Goal: Task Accomplishment & Management: Use online tool/utility

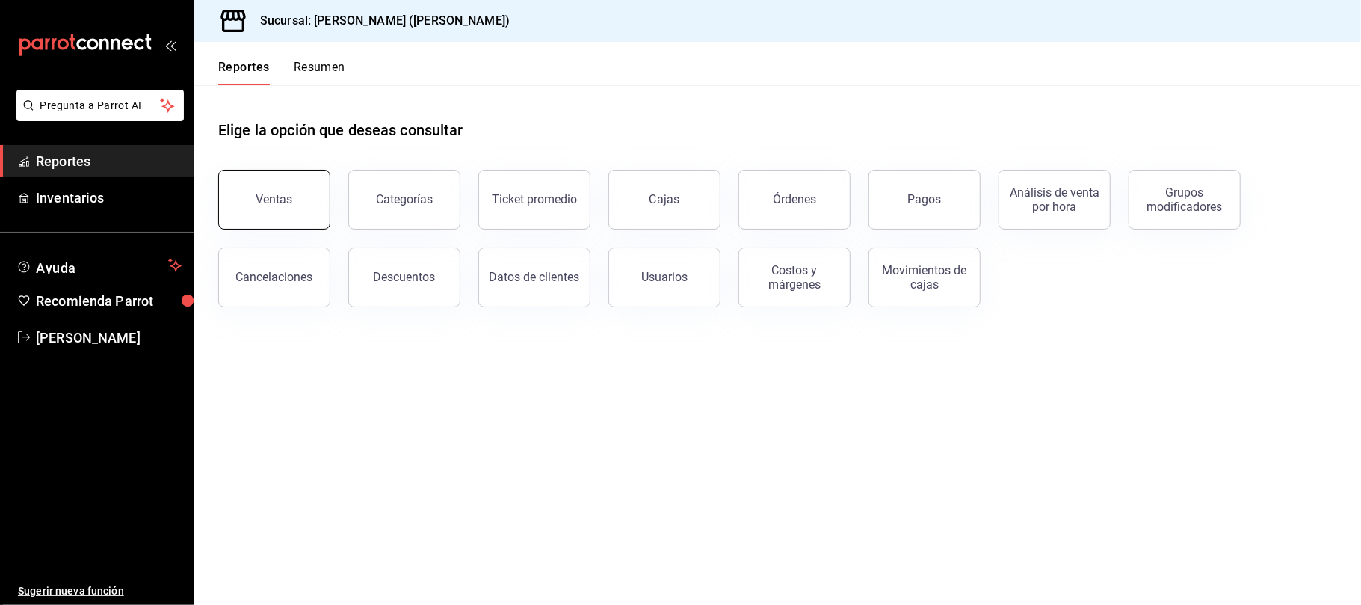
click at [285, 188] on button "Ventas" at bounding box center [274, 200] width 112 height 60
click at [285, 188] on html "Pregunta a Parrot AI Reportes Inventarios Ayuda Recomienda Parrot [PERSON_NAME]…" at bounding box center [680, 302] width 1361 height 605
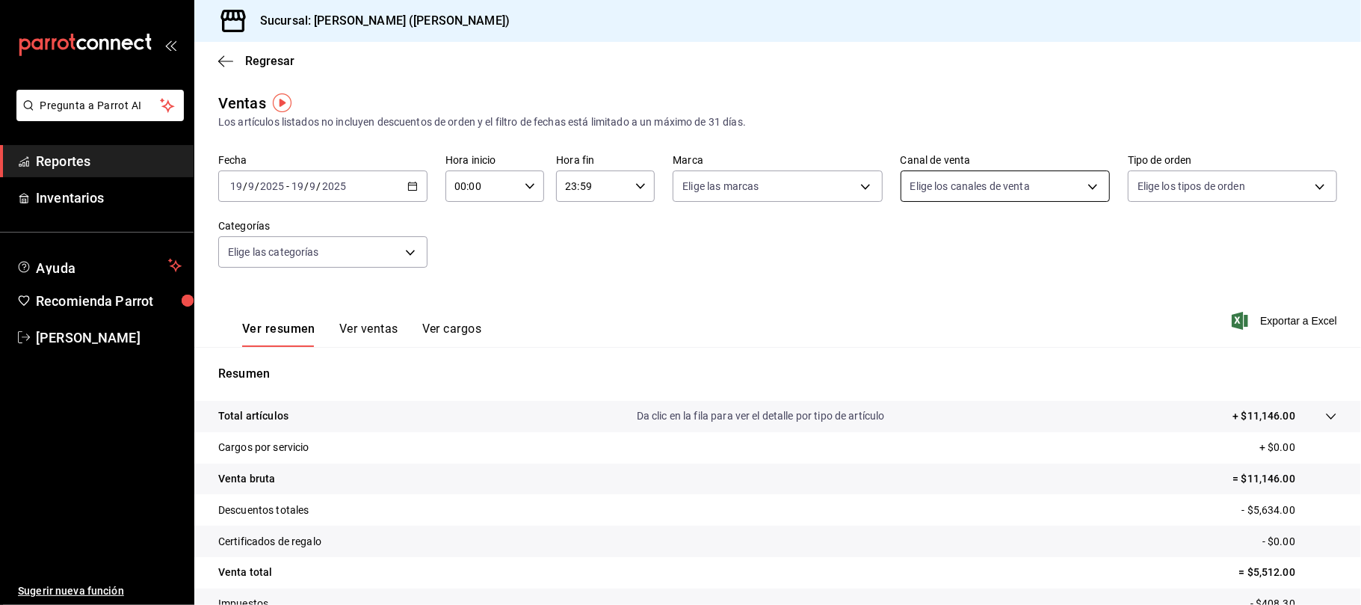
click at [1077, 190] on body "Pregunta a Parrot AI Reportes Inventarios Ayuda Recomienda Parrot [PERSON_NAME]…" at bounding box center [680, 302] width 1361 height 605
click at [996, 335] on span "Uber Eats" at bounding box center [1012, 328] width 158 height 16
type input "UBER_EATS"
checkbox input "true"
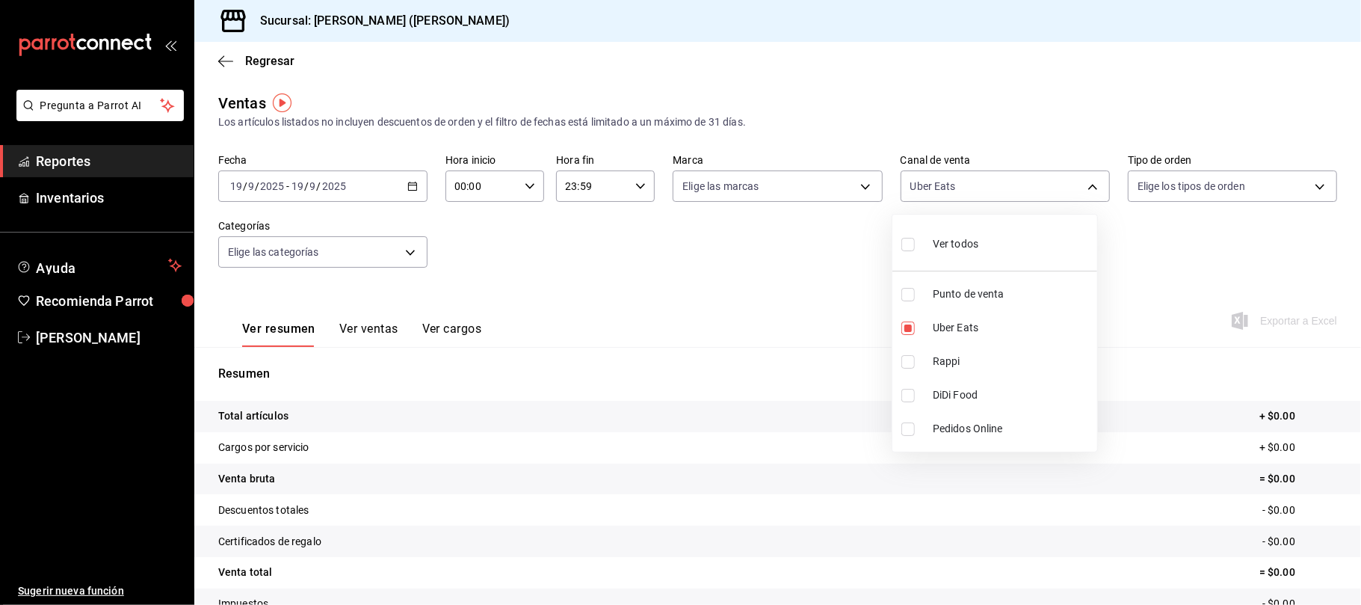
click at [989, 360] on span "Rappi" at bounding box center [1012, 361] width 158 height 16
type input "UBER_EATS,RAPPI"
checkbox input "true"
click at [978, 381] on li "DiDi Food" at bounding box center [994, 395] width 205 height 34
type input "UBER_EATS,RAPPI,DIDI_FOOD"
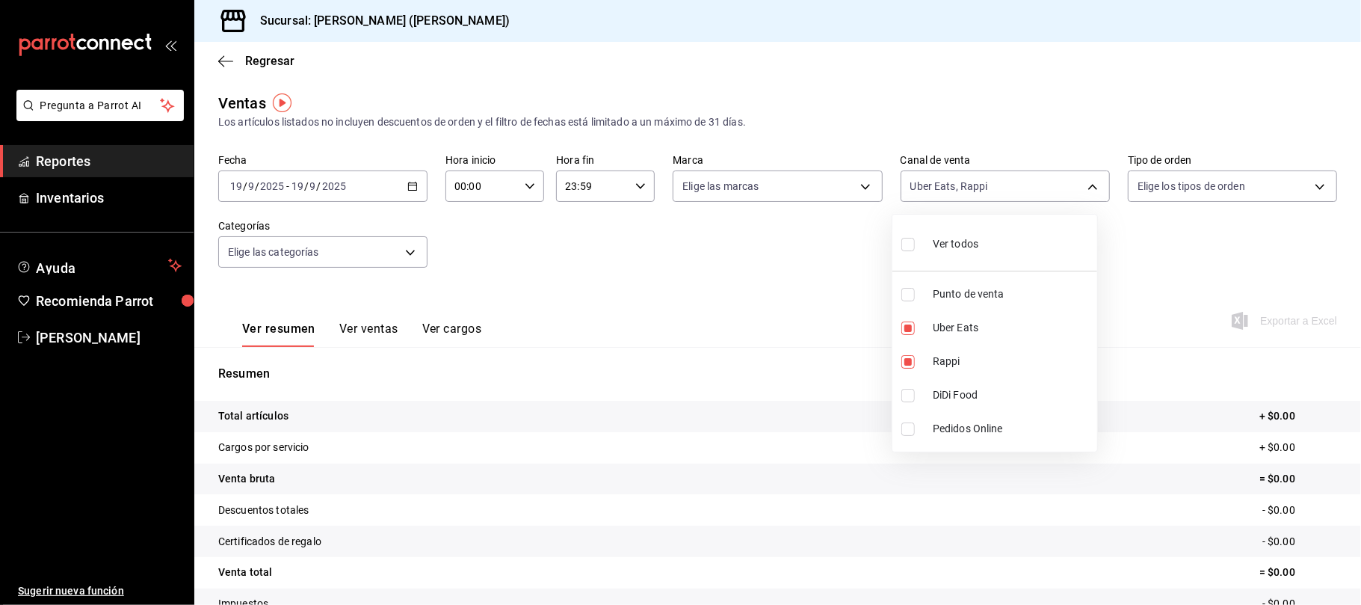
checkbox input "true"
click at [365, 330] on div at bounding box center [680, 302] width 1361 height 605
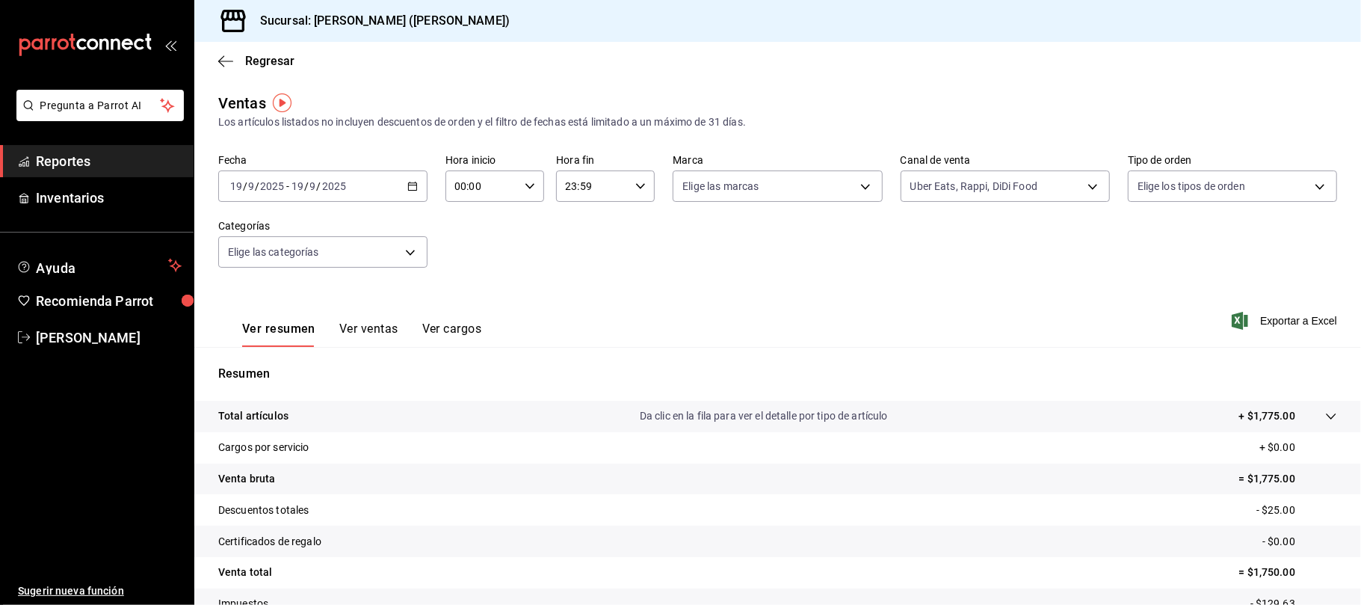
click at [365, 330] on button "Ver ventas" at bounding box center [368, 333] width 59 height 25
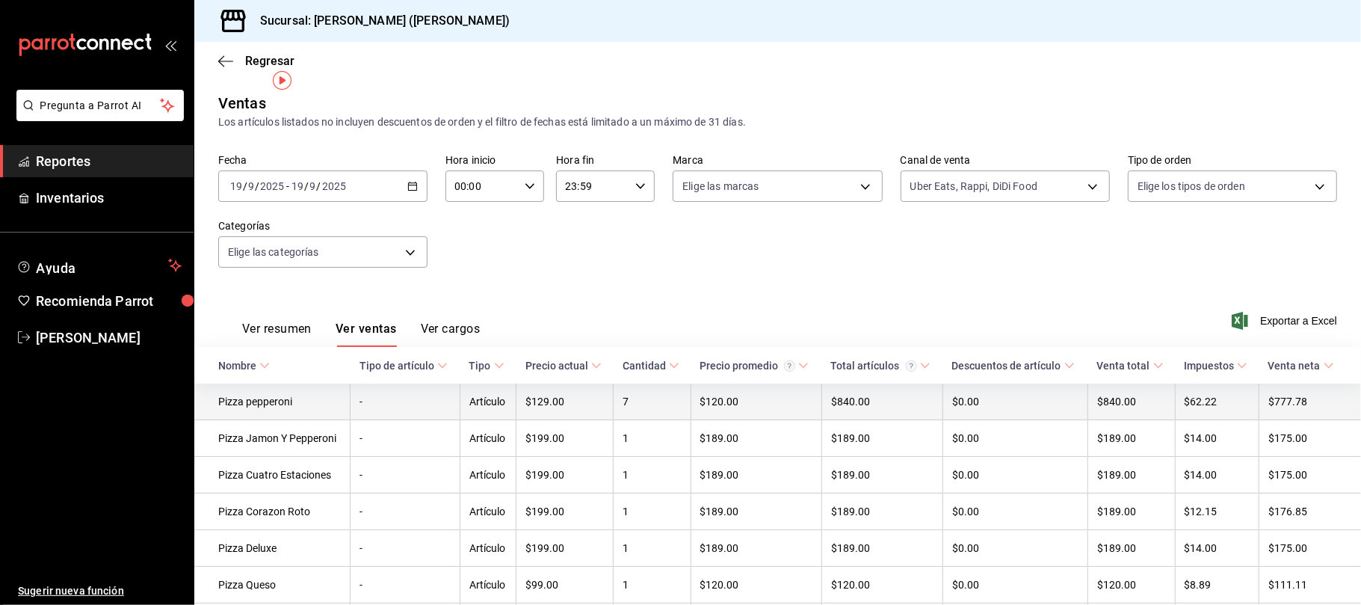
scroll to position [97, 0]
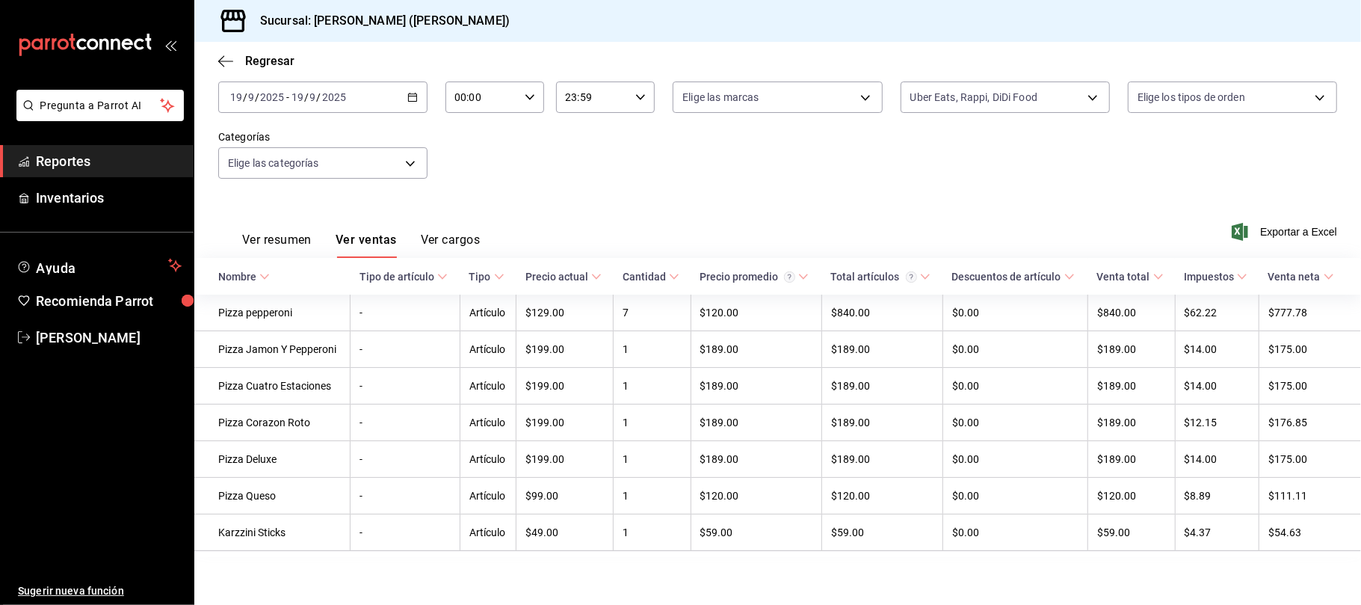
click at [293, 221] on div "Ver resumen Ver ventas Ver cargos" at bounding box center [349, 235] width 262 height 43
click at [288, 232] on button "Ver resumen" at bounding box center [276, 244] width 69 height 25
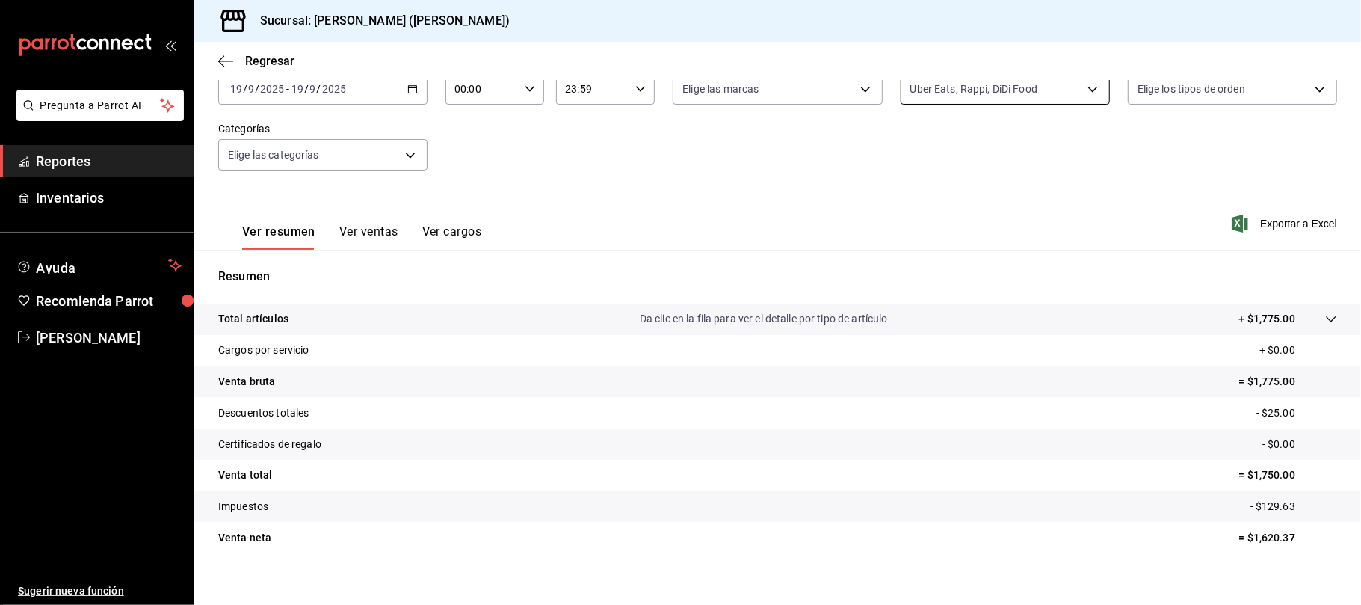
click at [973, 100] on body "Pregunta a Parrot AI Reportes Inventarios Ayuda Recomienda Parrot [PERSON_NAME]…" at bounding box center [680, 302] width 1361 height 605
click at [1002, 147] on li "Ver todos" at bounding box center [994, 145] width 205 height 44
type input "PARROT,UBER_EATS,RAPPI,DIDI_FOOD,ONLINE"
checkbox input "true"
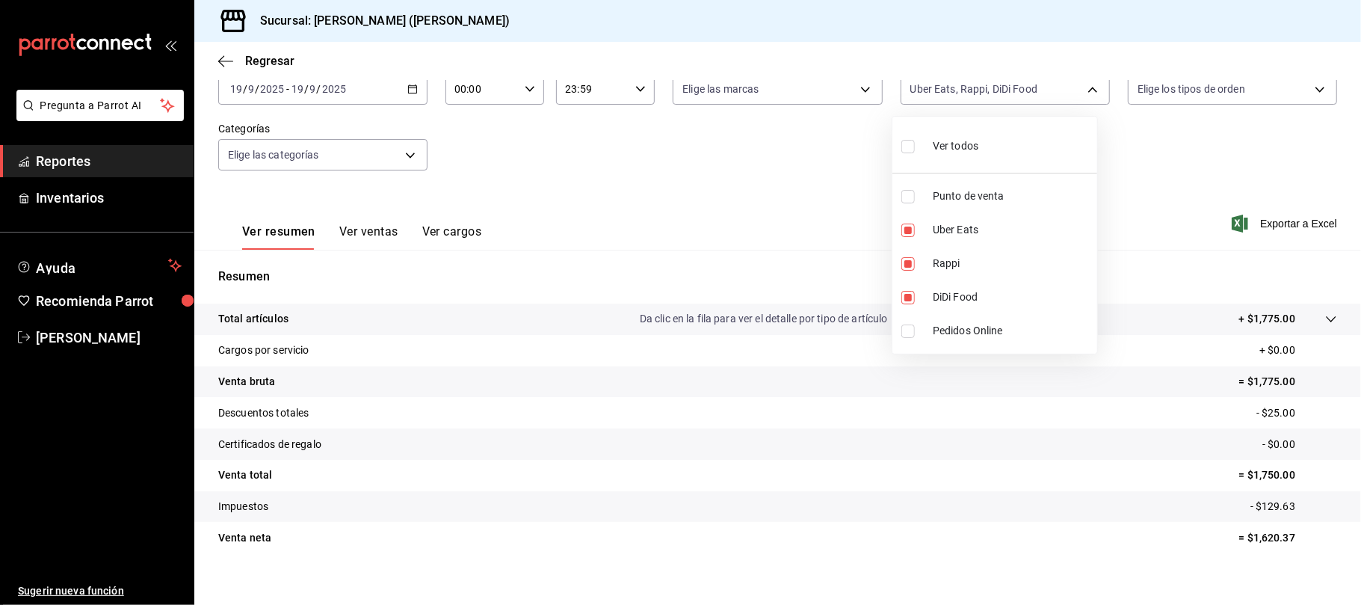
checkbox input "true"
click at [1002, 147] on li "Ver todos" at bounding box center [994, 145] width 205 height 44
checkbox input "false"
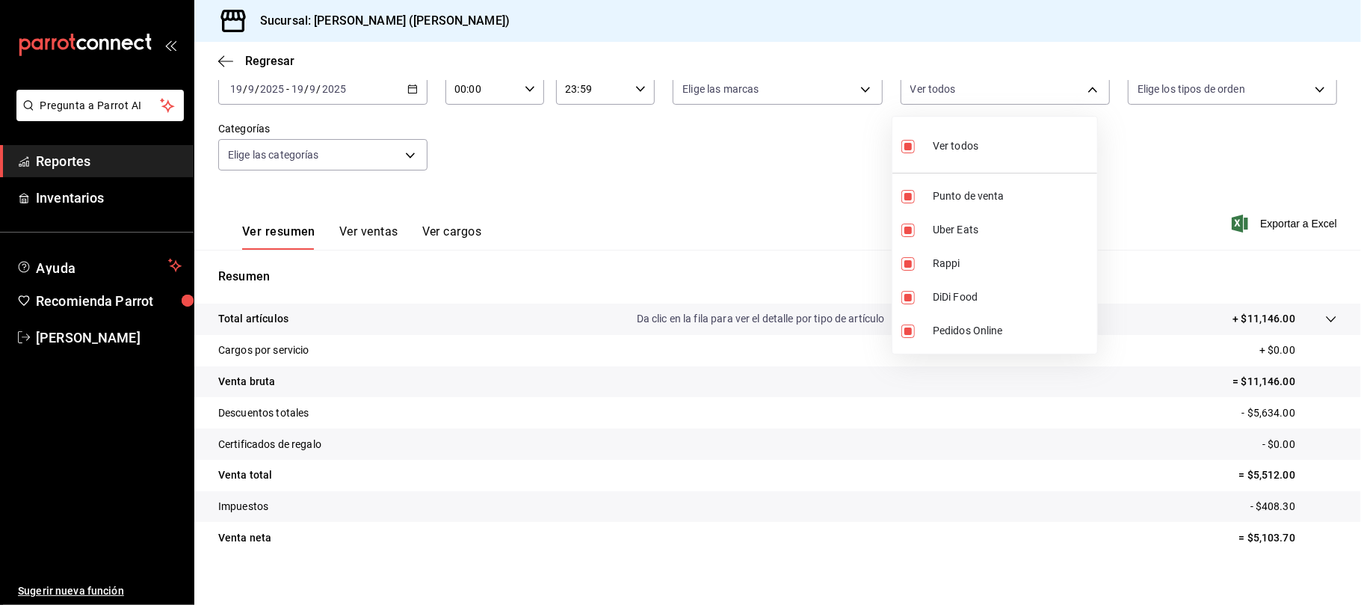
checkbox input "false"
click at [975, 197] on span "Punto de venta" at bounding box center [1012, 196] width 158 height 16
type input "PARROT"
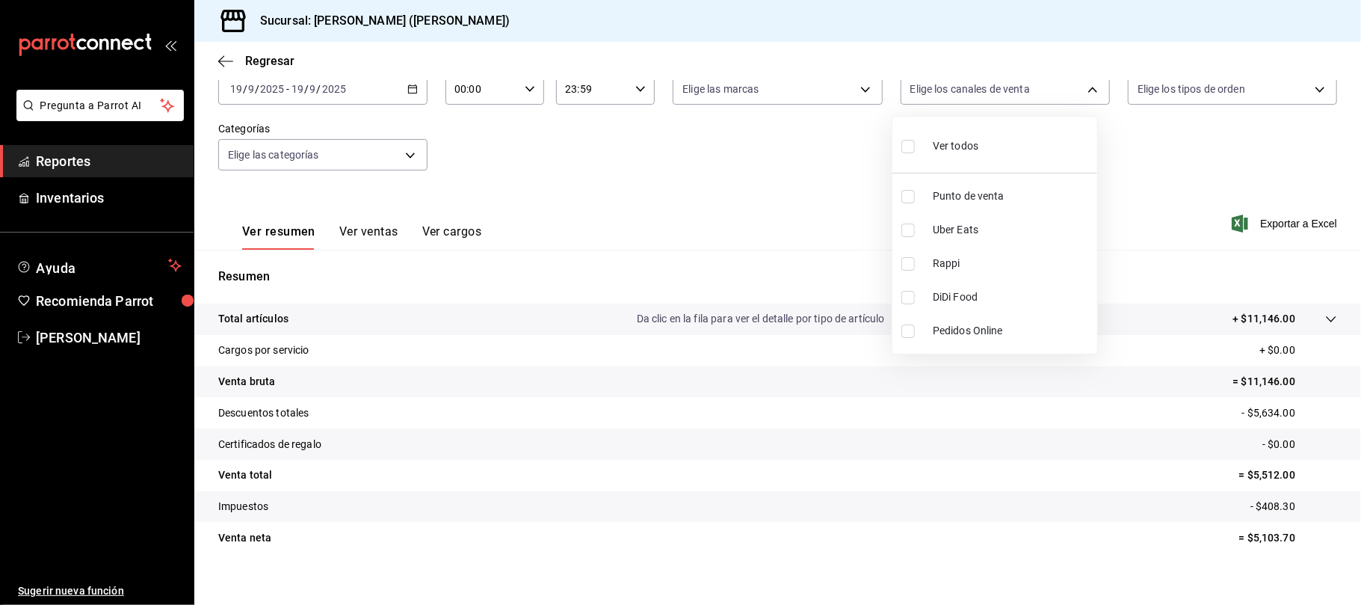
checkbox input "true"
click at [832, 160] on div at bounding box center [680, 302] width 1361 height 605
click at [392, 235] on button "Ver ventas" at bounding box center [368, 236] width 59 height 25
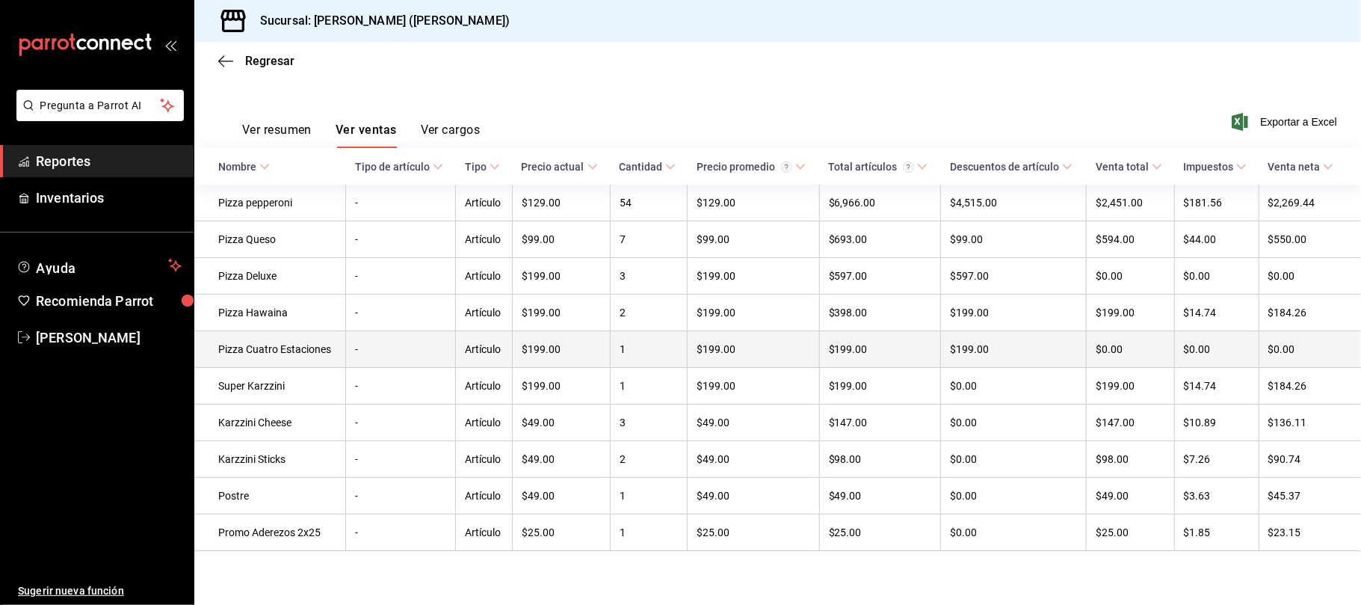
scroll to position [211, 0]
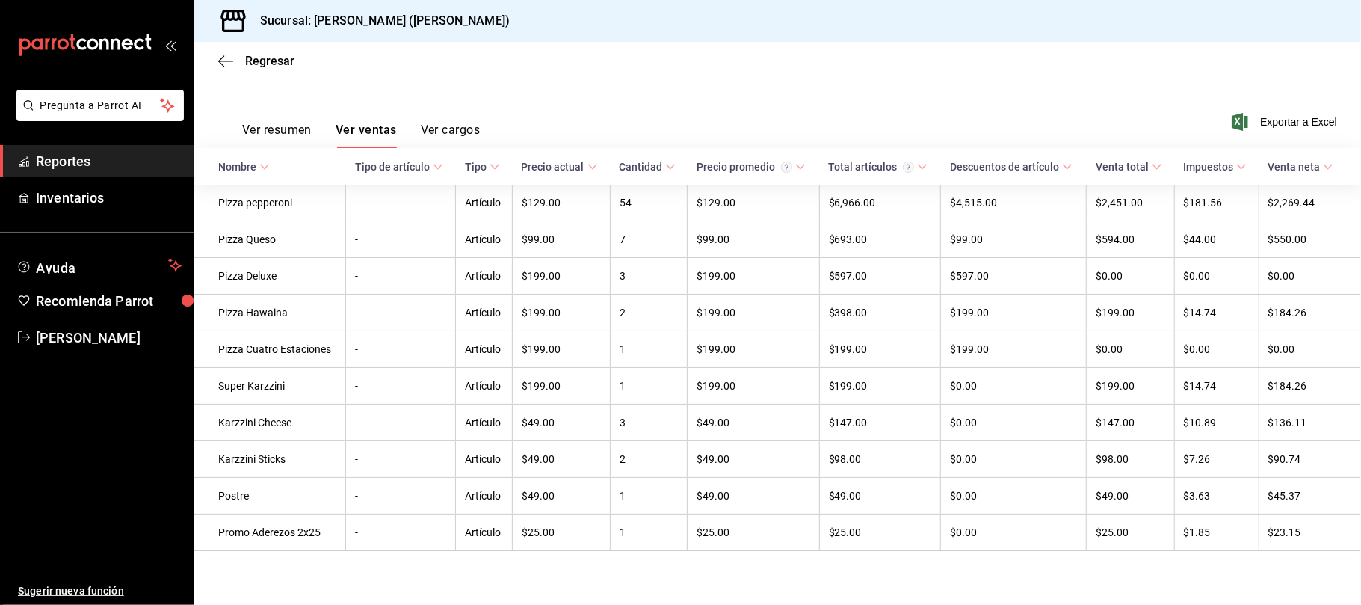
click at [290, 108] on div "Ver resumen Ver ventas Ver cargos" at bounding box center [349, 126] width 262 height 43
click at [288, 123] on button "Ver resumen" at bounding box center [276, 135] width 69 height 25
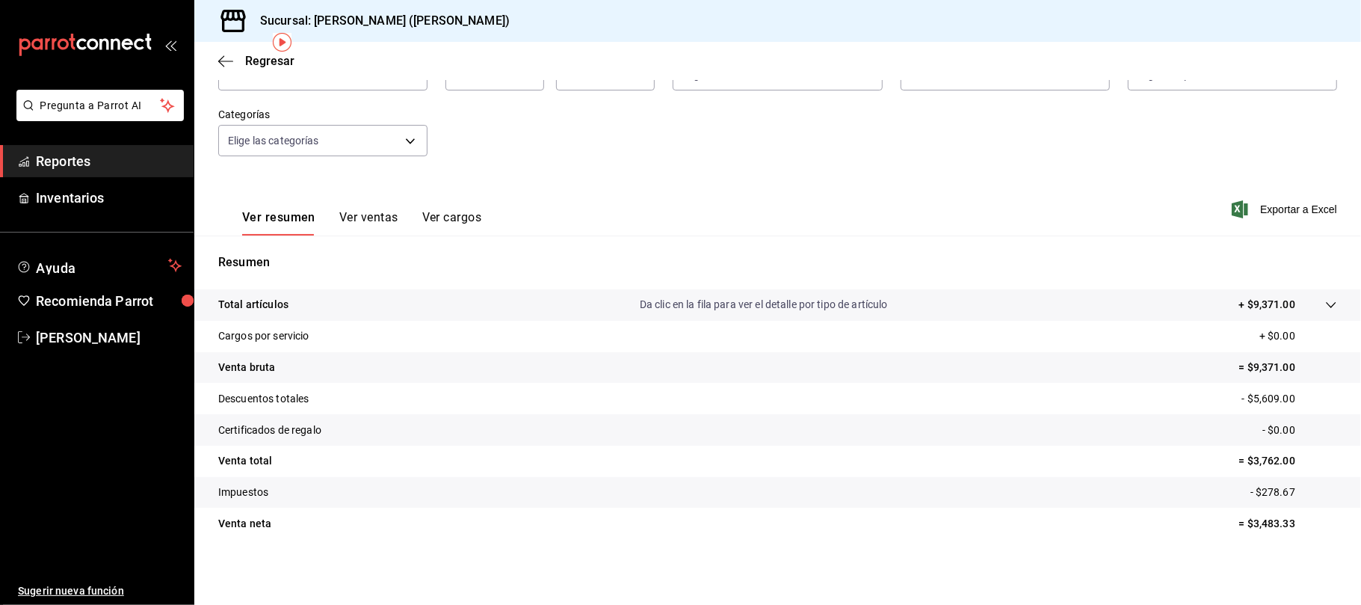
scroll to position [12, 0]
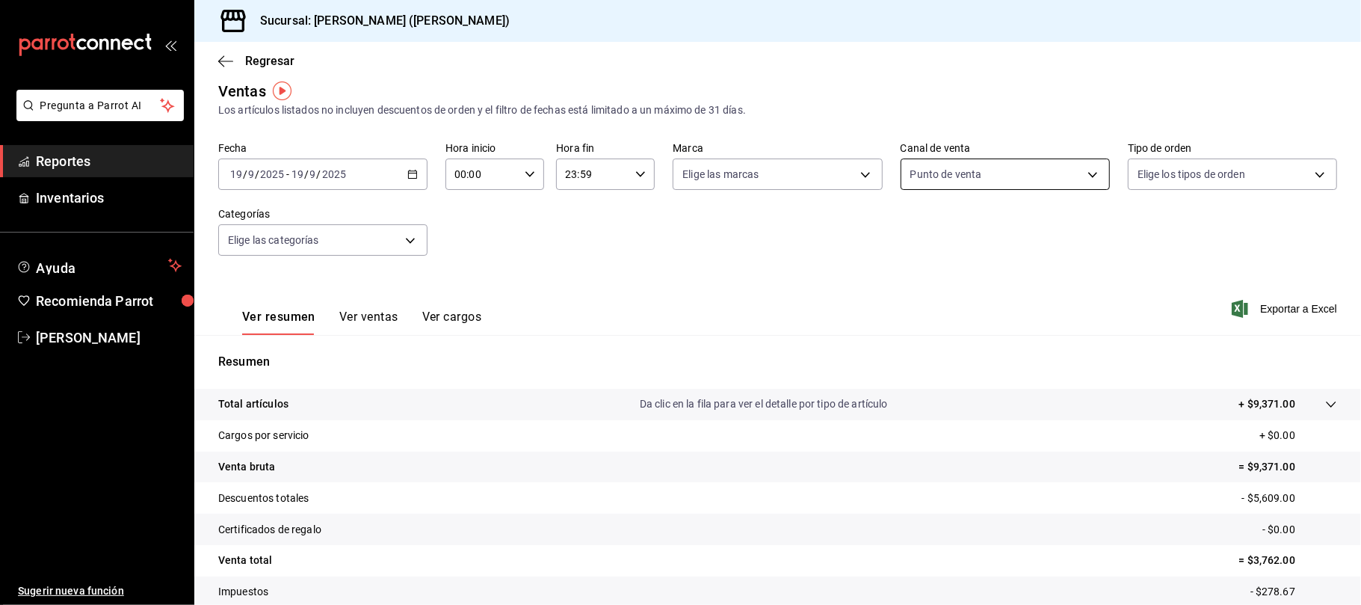
click at [1002, 177] on body "Pregunta a Parrot AI Reportes Inventarios Ayuda Recomienda Parrot [PERSON_NAME]…" at bounding box center [680, 302] width 1361 height 605
click at [981, 232] on li "Ver todos" at bounding box center [994, 230] width 205 height 44
type input "PARROT,UBER_EATS,RAPPI,DIDI_FOOD,ONLINE"
checkbox input "true"
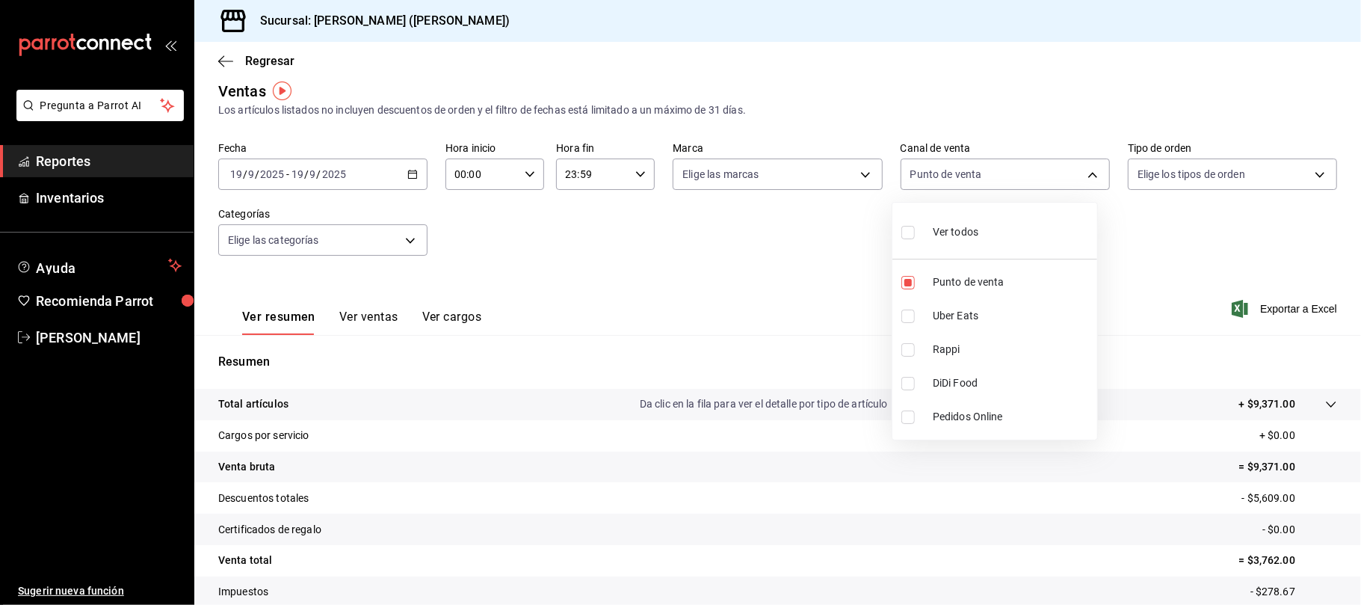
checkbox input "true"
click at [771, 243] on div at bounding box center [680, 302] width 1361 height 605
click at [257, 58] on span "Regresar" at bounding box center [269, 61] width 49 height 14
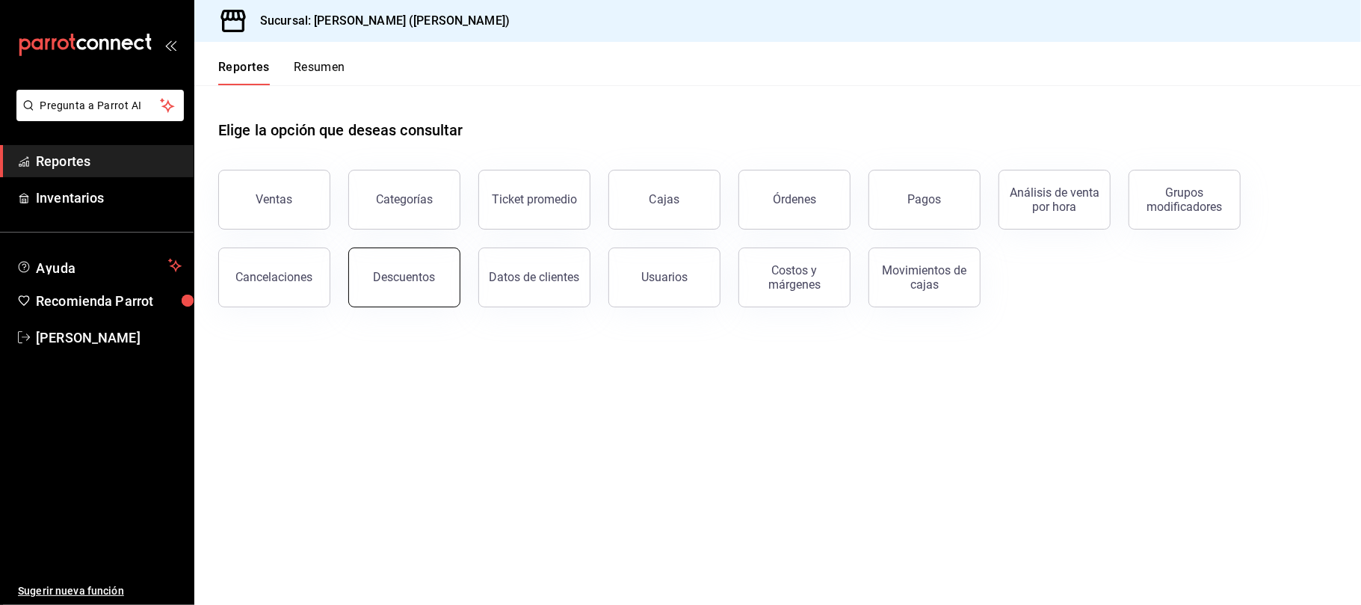
click at [405, 257] on button "Descuentos" at bounding box center [404, 277] width 112 height 60
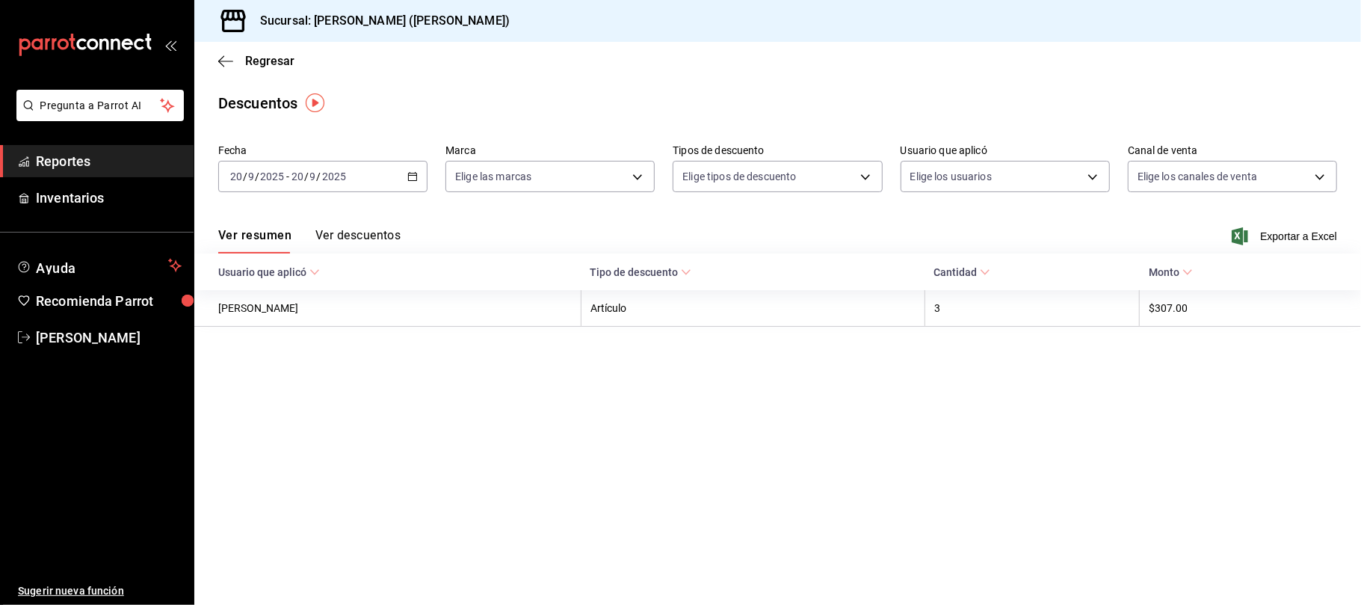
click at [368, 183] on div "[DATE] [DATE] - [DATE] [DATE]" at bounding box center [322, 176] width 209 height 31
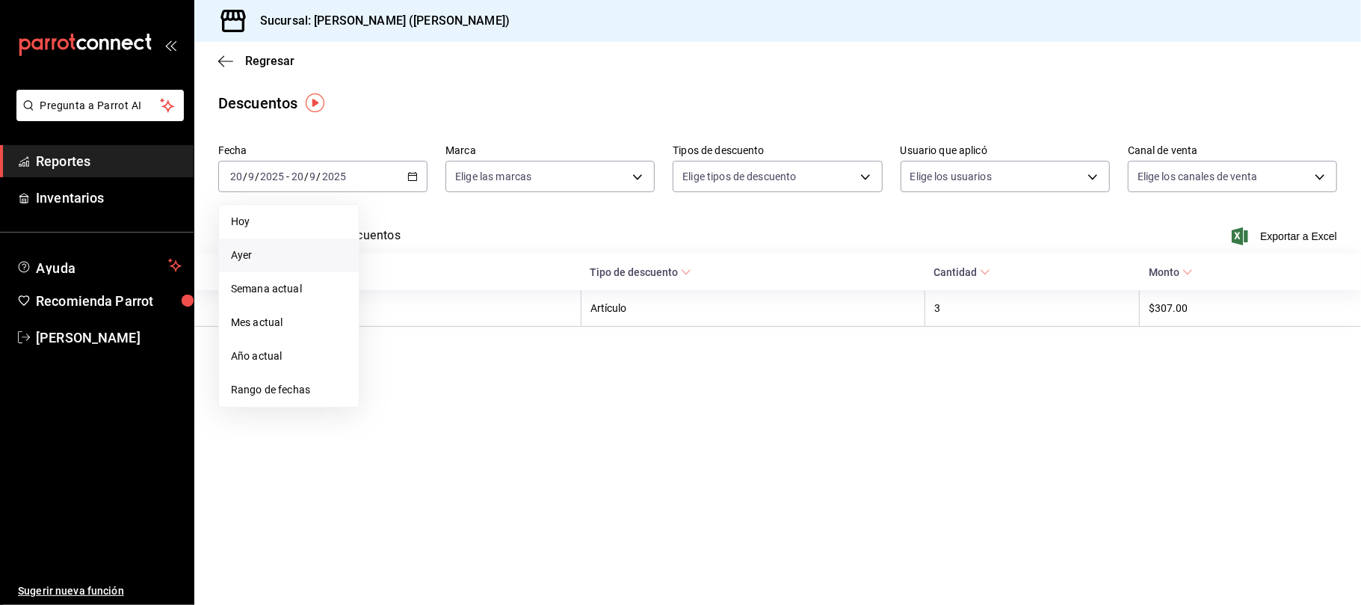
click at [300, 255] on span "Ayer" at bounding box center [289, 255] width 116 height 16
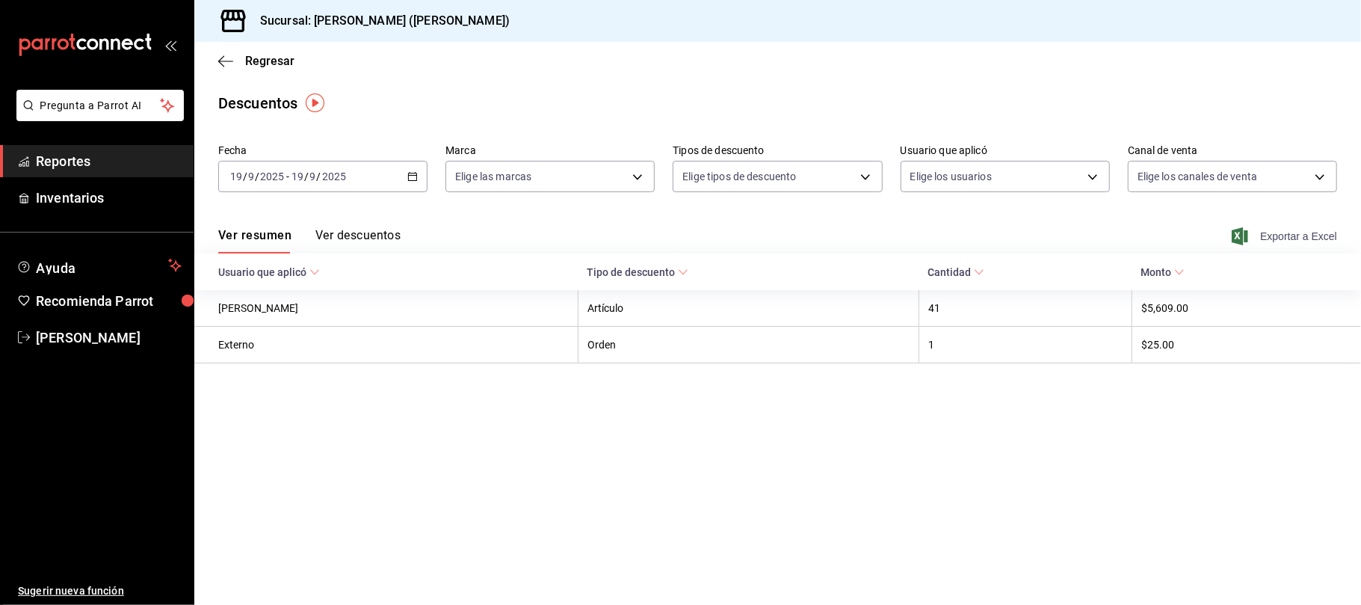
click at [1287, 244] on span "Exportar a Excel" at bounding box center [1285, 236] width 102 height 18
click at [279, 57] on span "Regresar" at bounding box center [269, 61] width 49 height 14
